Goal: Information Seeking & Learning: Learn about a topic

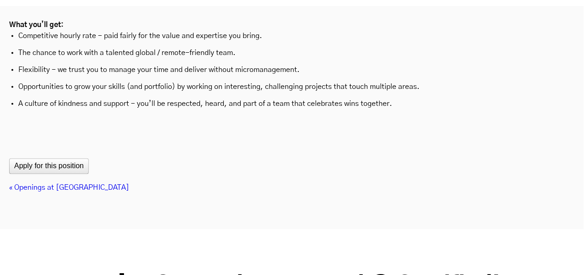
scroll to position [3097, 0]
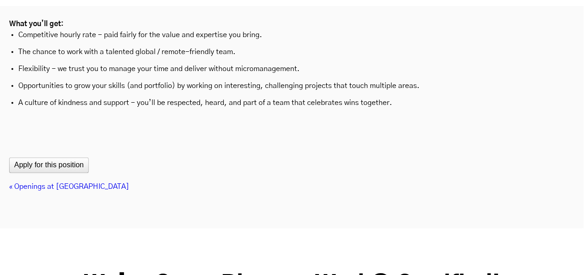
click at [27, 183] on link "« Openings at Heady" at bounding box center [69, 186] width 120 height 7
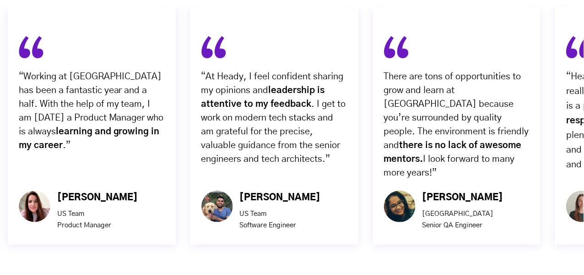
scroll to position [2952, 0]
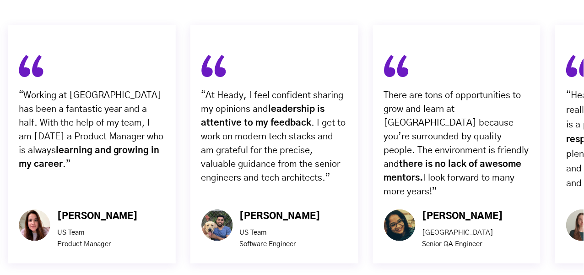
click at [254, 209] on div "Girish Ramloul" at bounding box center [280, 216] width 81 height 14
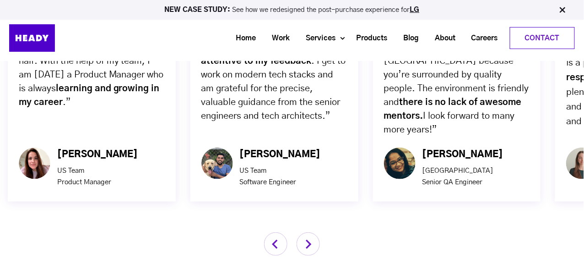
scroll to position [3013, 0]
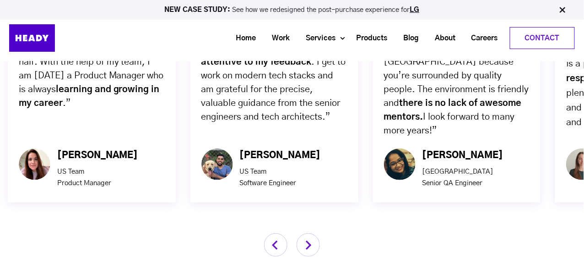
click at [312, 233] on img "button" at bounding box center [308, 244] width 23 height 23
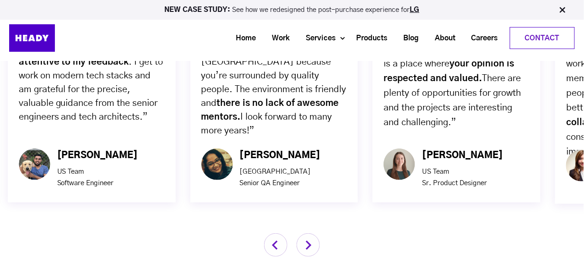
click at [312, 233] on img "button" at bounding box center [308, 244] width 23 height 23
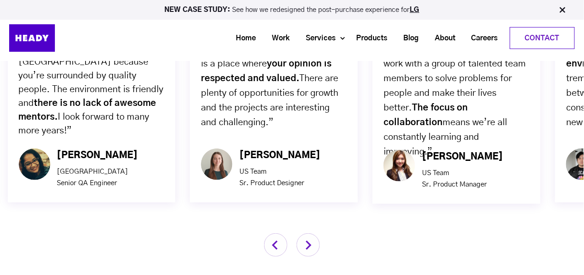
click at [312, 233] on img "button" at bounding box center [308, 244] width 23 height 23
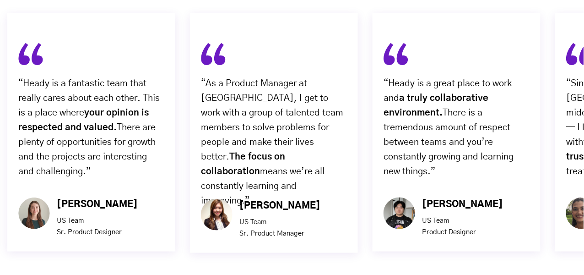
scroll to position [2966, 0]
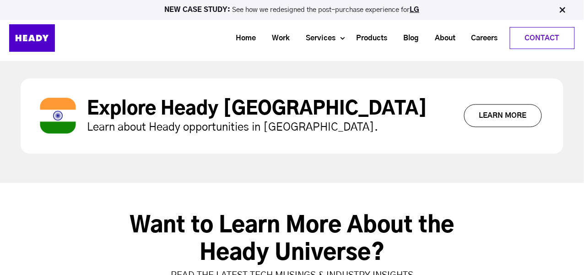
scroll to position [3248, 0]
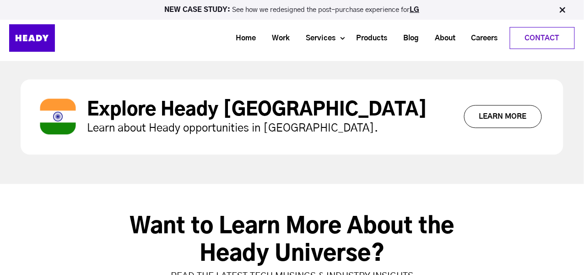
click at [504, 105] on link "Learn More" at bounding box center [503, 116] width 78 height 23
